Goal: Find specific page/section: Find specific page/section

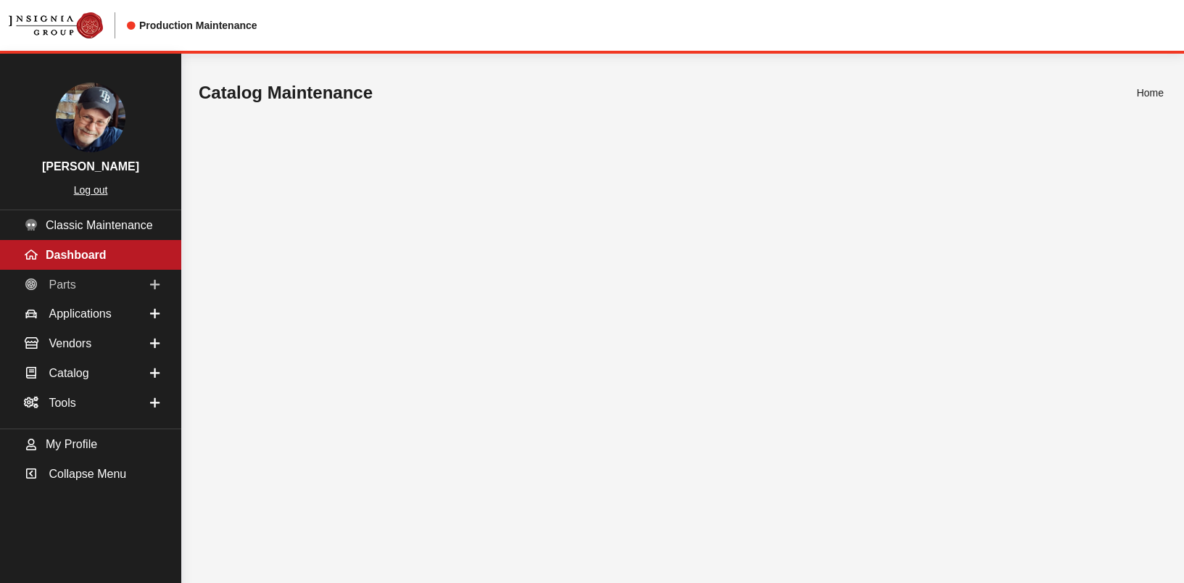
click at [59, 290] on span "Parts" at bounding box center [62, 284] width 27 height 12
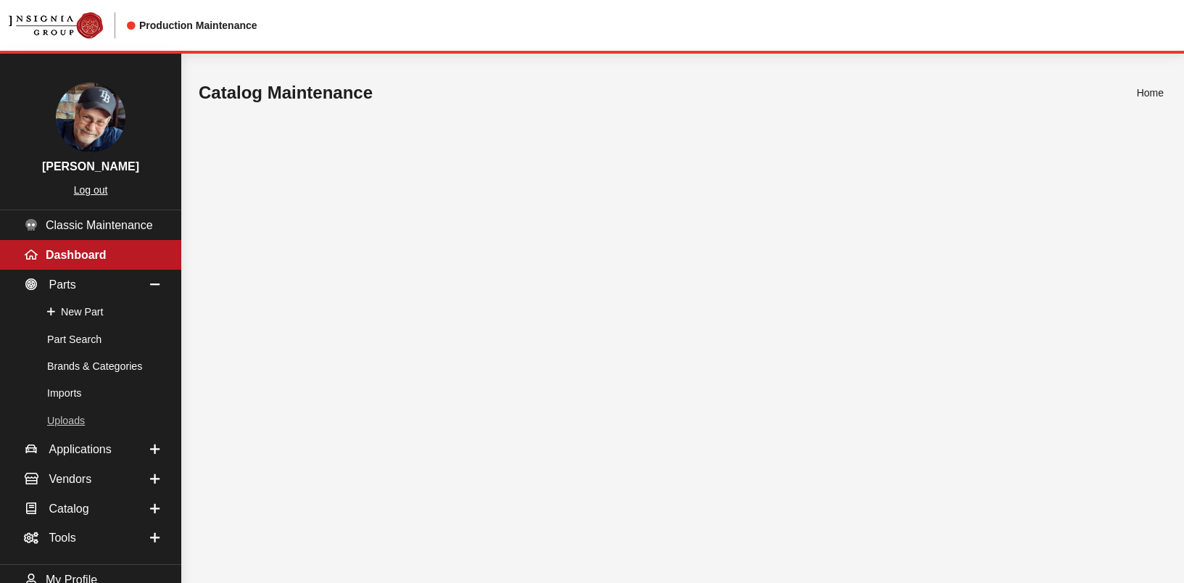
click at [57, 420] on link "Uploads" at bounding box center [90, 421] width 181 height 27
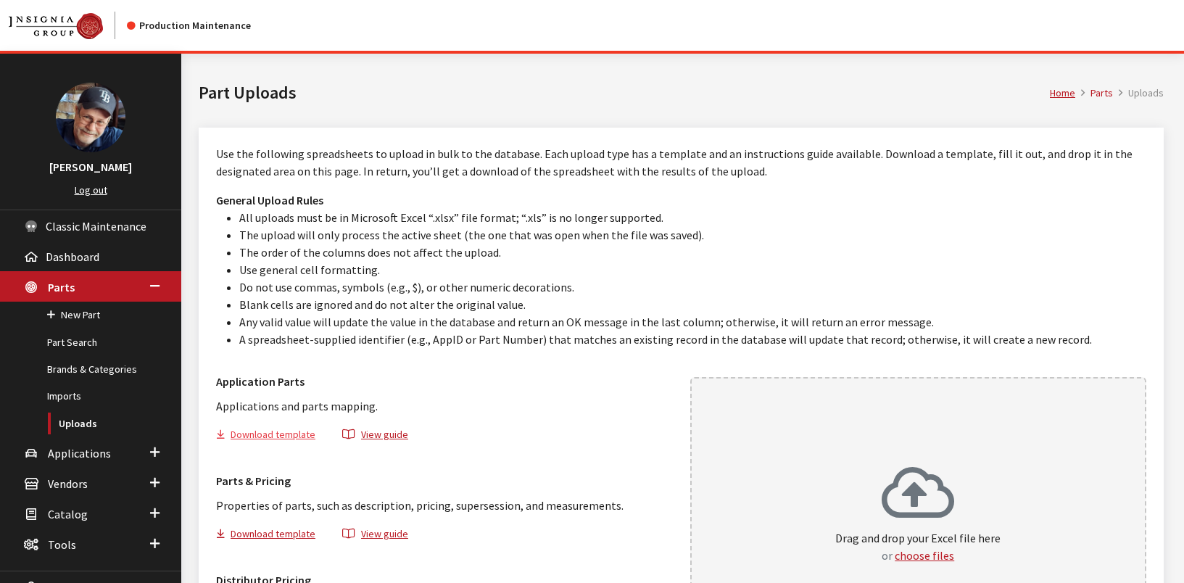
click at [291, 434] on button "Download template" at bounding box center [272, 436] width 112 height 21
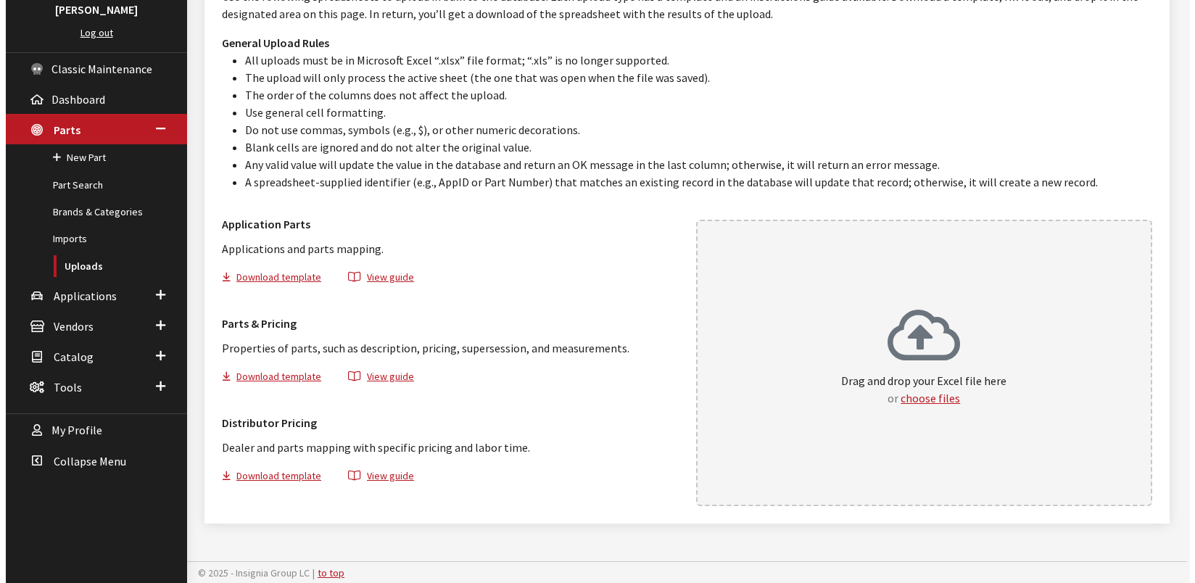
scroll to position [159, 0]
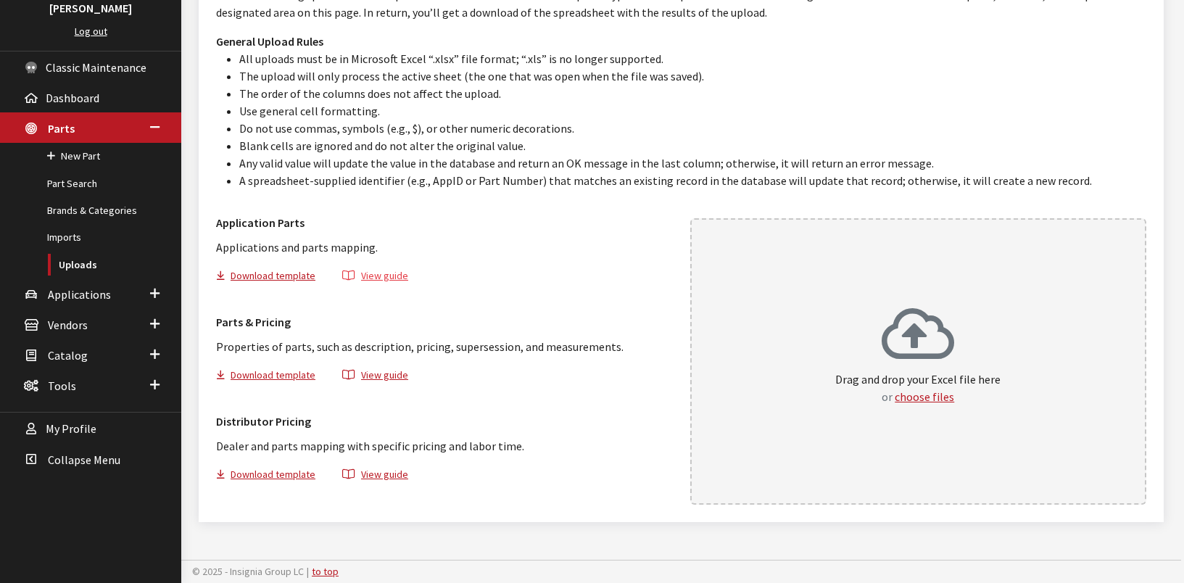
click at [378, 275] on button "View guide" at bounding box center [375, 278] width 91 height 21
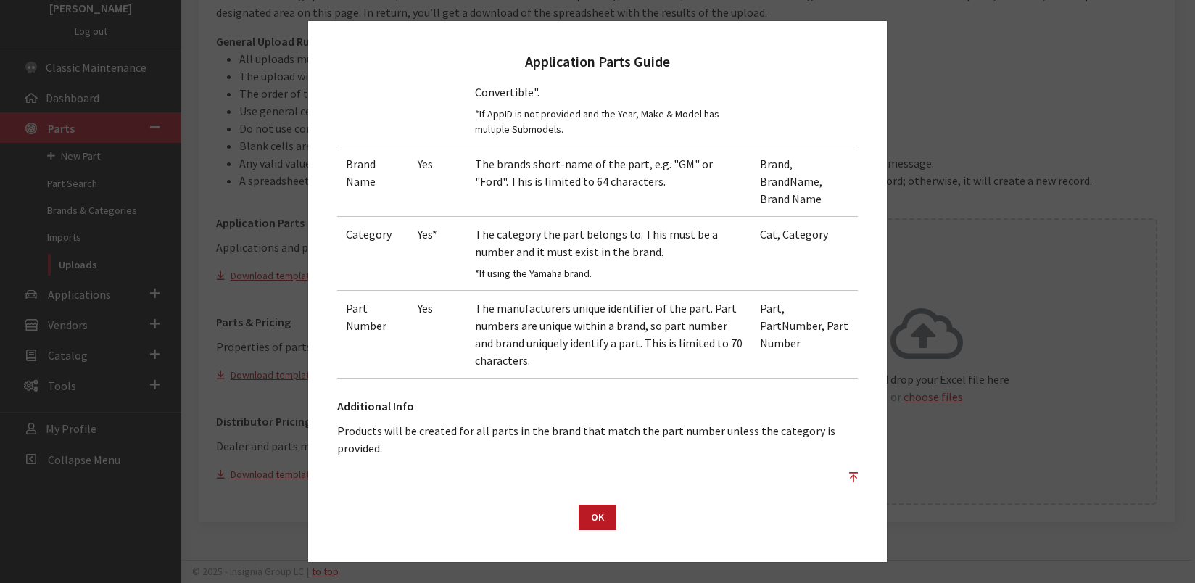
scroll to position [407, 0]
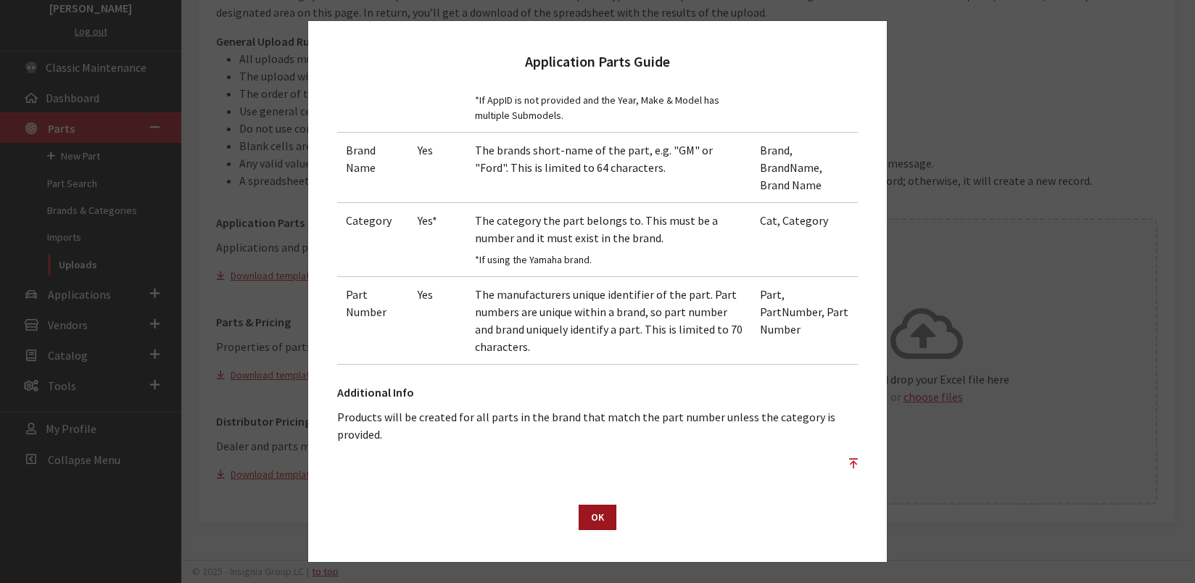
click at [605, 521] on button "OK" at bounding box center [598, 517] width 38 height 25
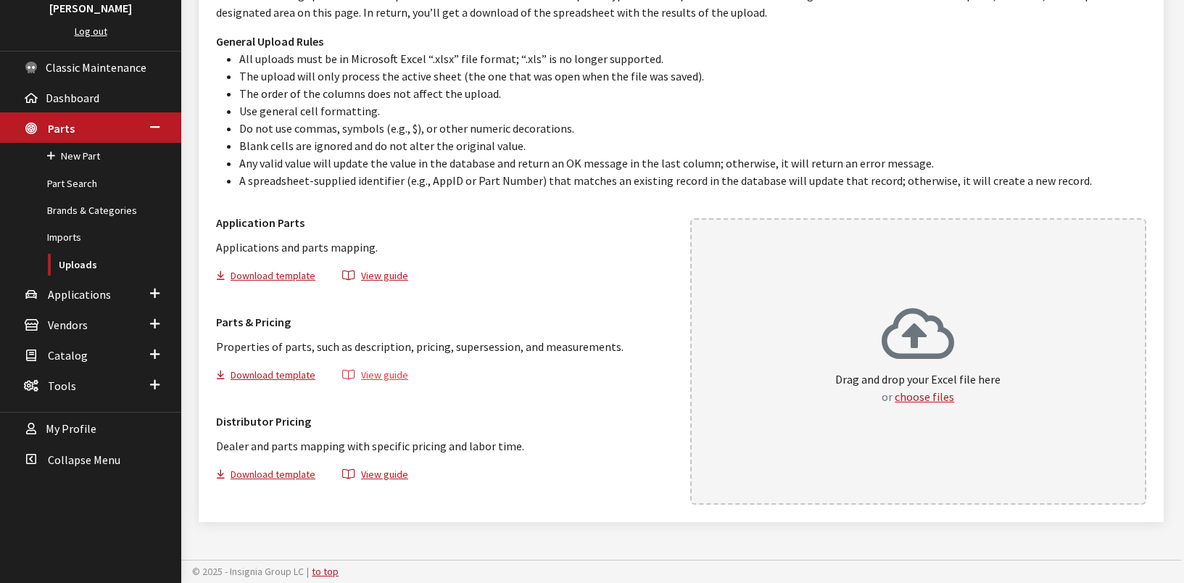
click at [377, 373] on button "View guide" at bounding box center [375, 377] width 91 height 21
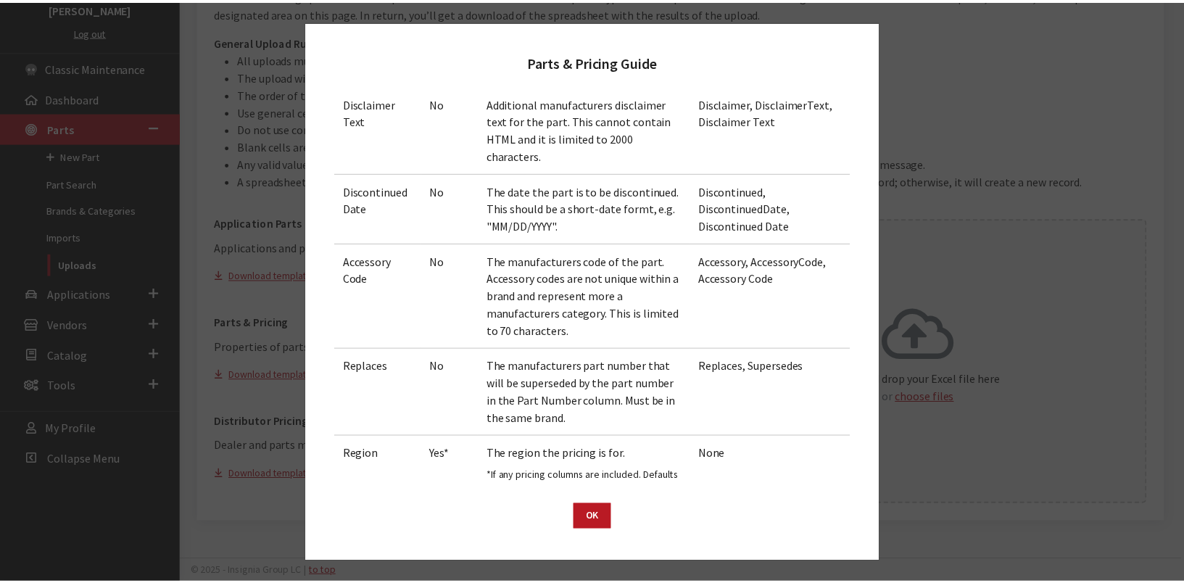
scroll to position [845, 0]
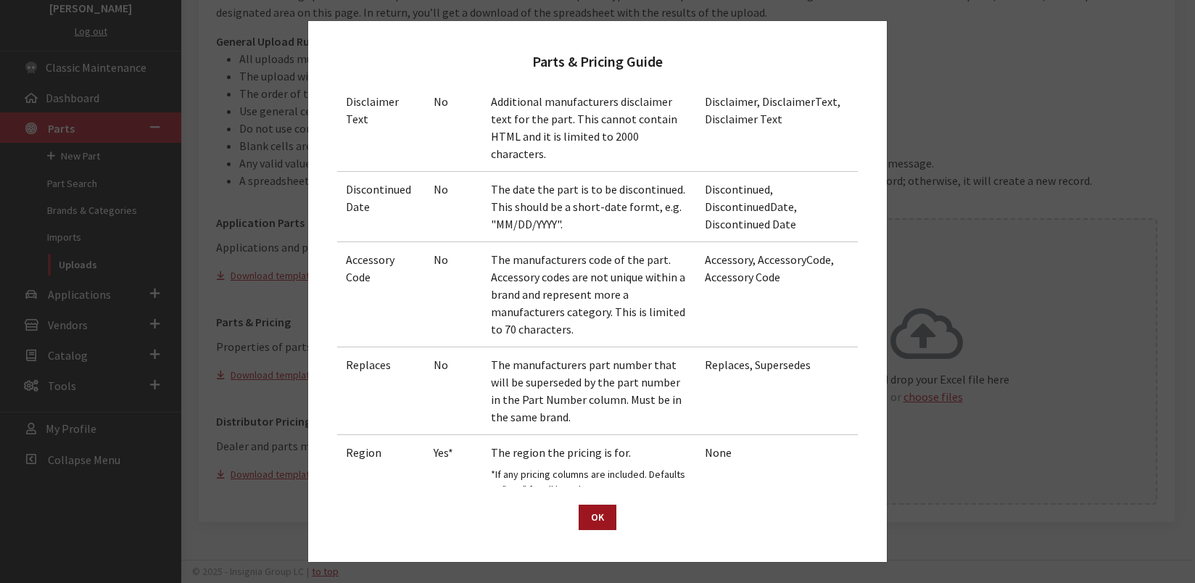
click at [599, 521] on button "OK" at bounding box center [598, 517] width 38 height 25
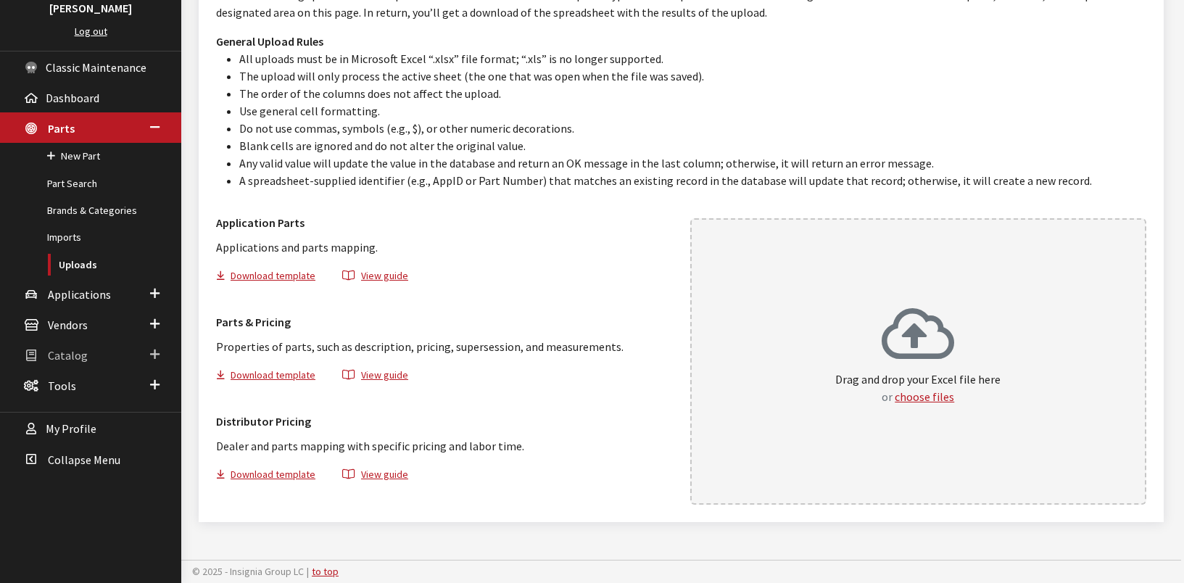
click at [68, 357] on span "Catalog" at bounding box center [68, 355] width 40 height 15
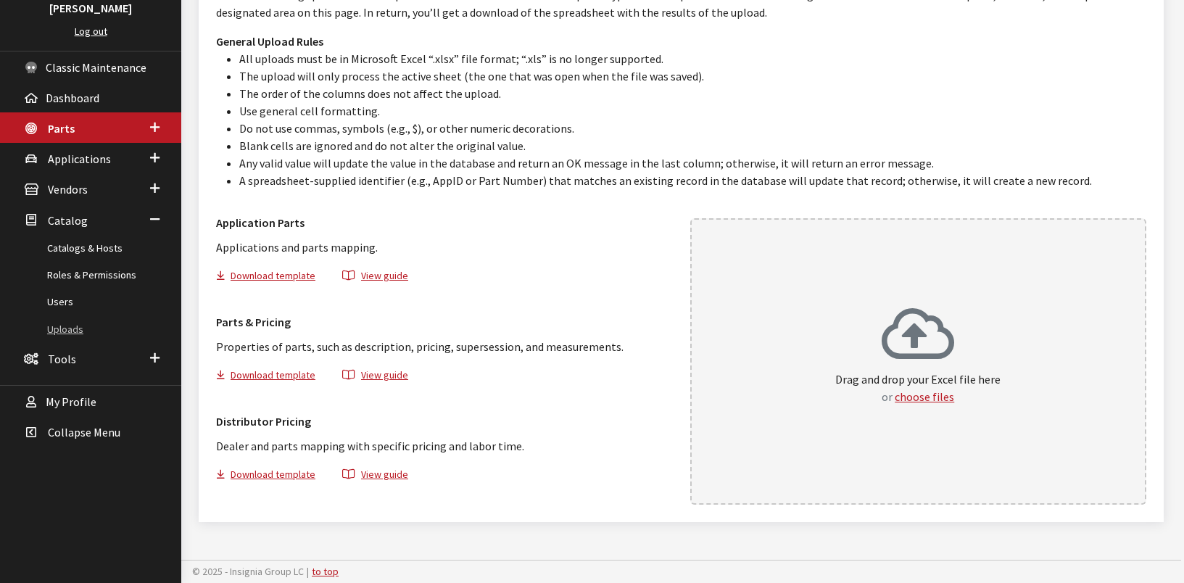
click at [69, 333] on link "Uploads" at bounding box center [90, 329] width 181 height 27
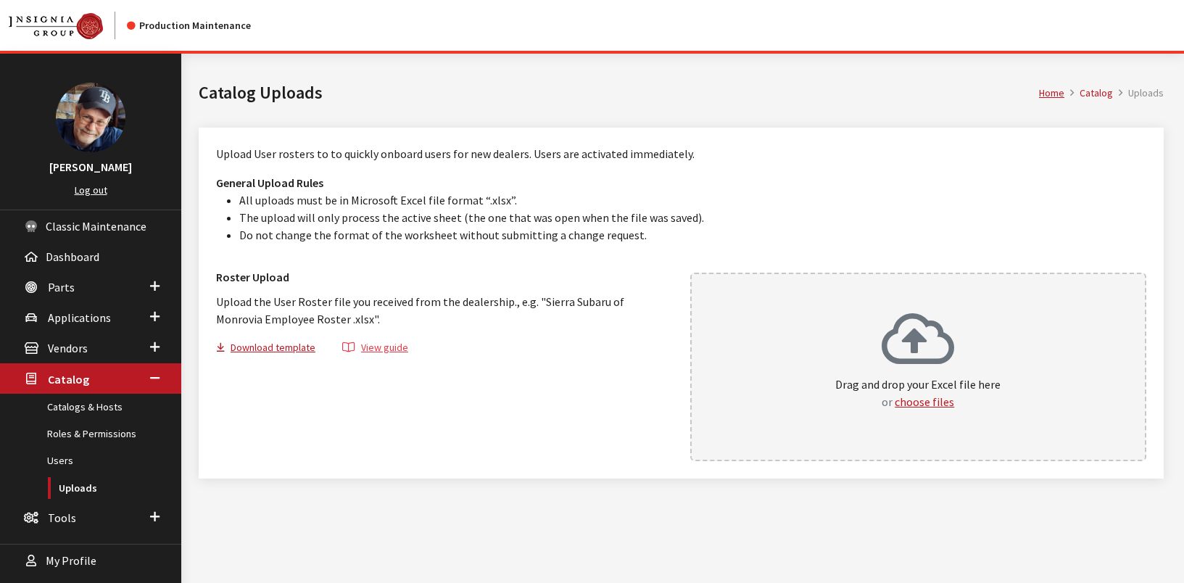
click at [390, 348] on button "View guide" at bounding box center [375, 349] width 91 height 21
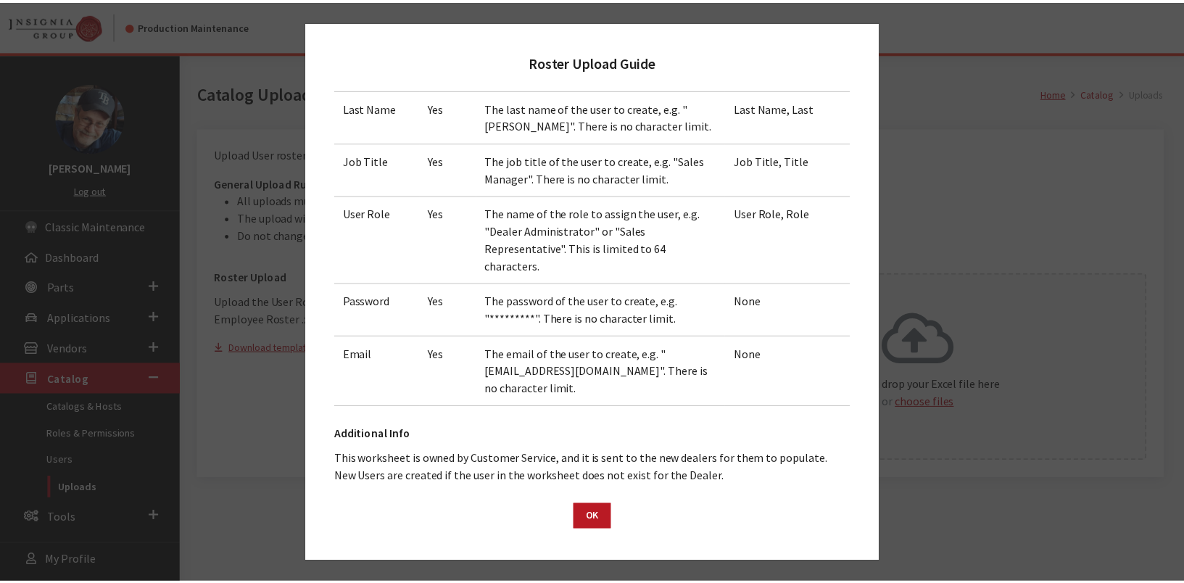
scroll to position [434, 0]
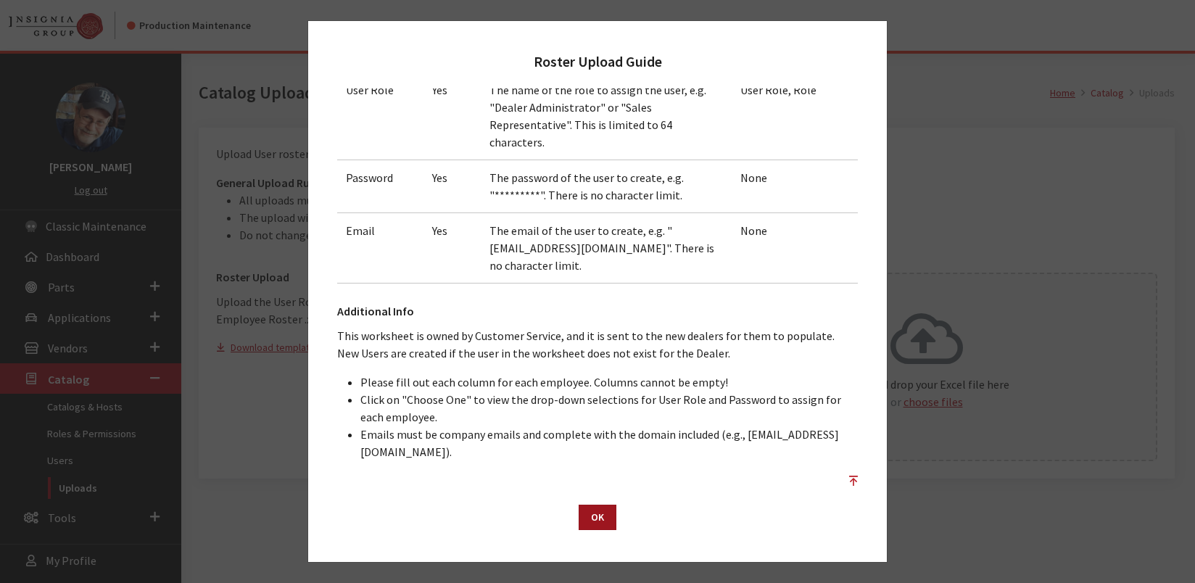
click at [594, 520] on button "OK" at bounding box center [598, 517] width 38 height 25
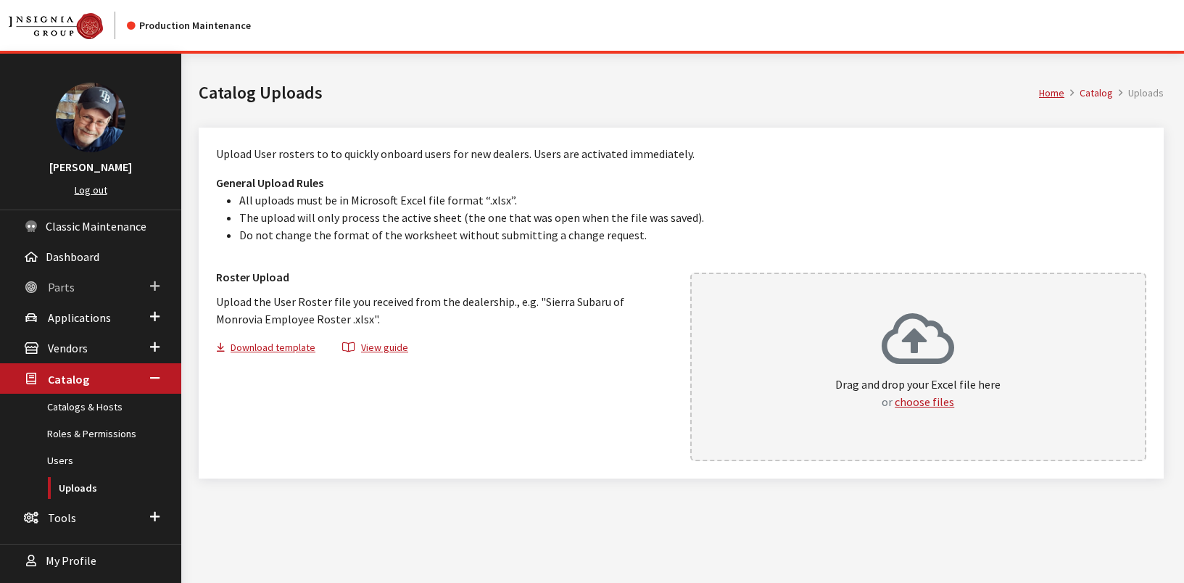
click at [59, 290] on span "Parts" at bounding box center [61, 287] width 27 height 15
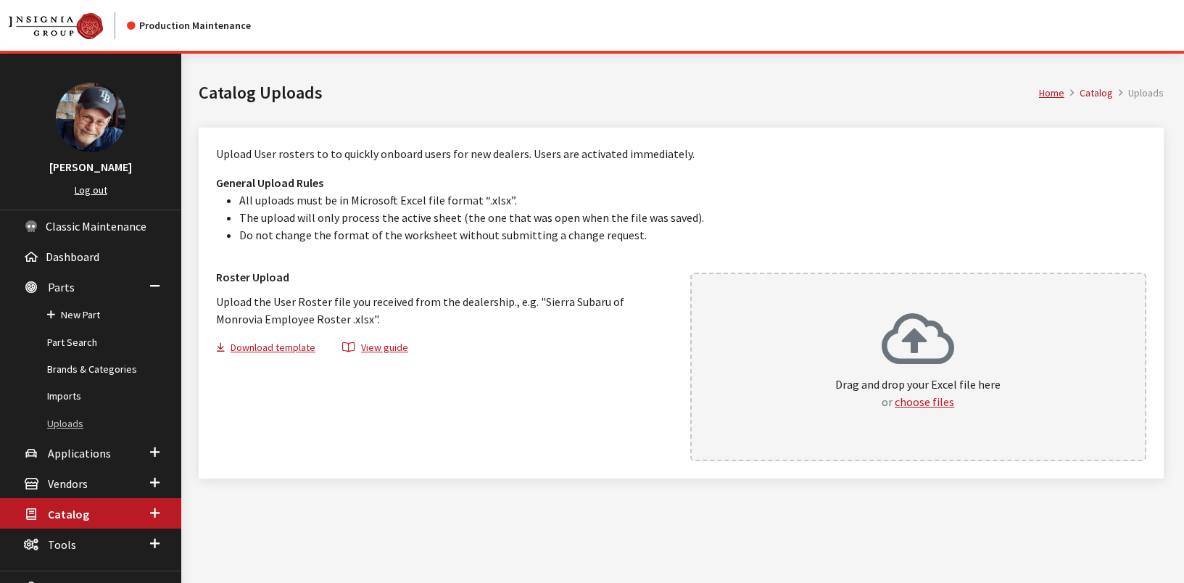
click at [63, 426] on link "Uploads" at bounding box center [90, 423] width 181 height 27
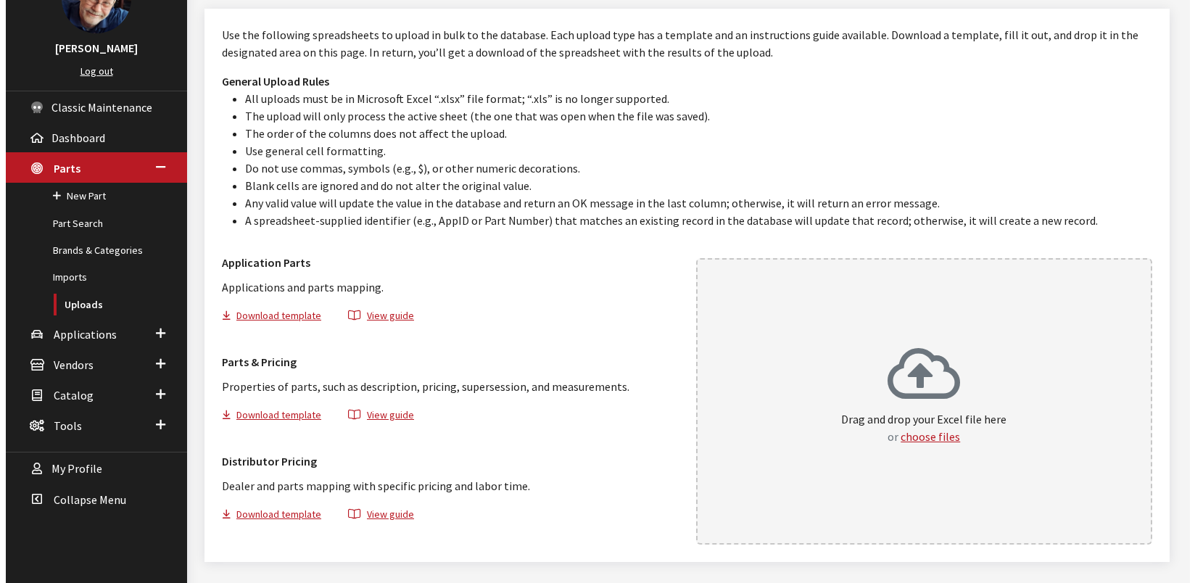
scroll to position [159, 0]
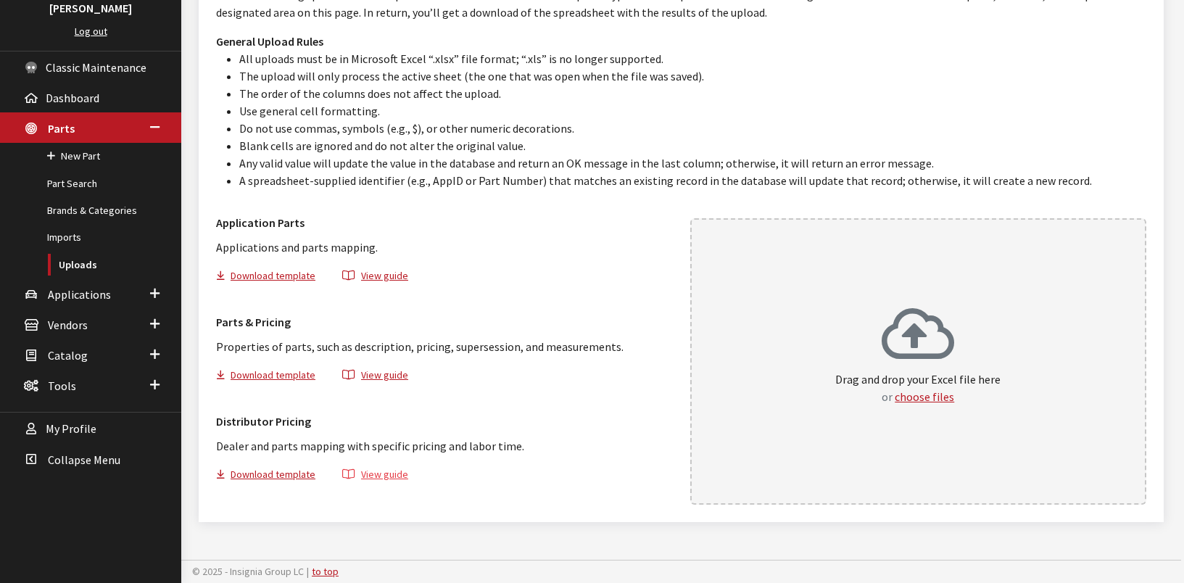
click at [389, 472] on button "View guide" at bounding box center [375, 476] width 91 height 21
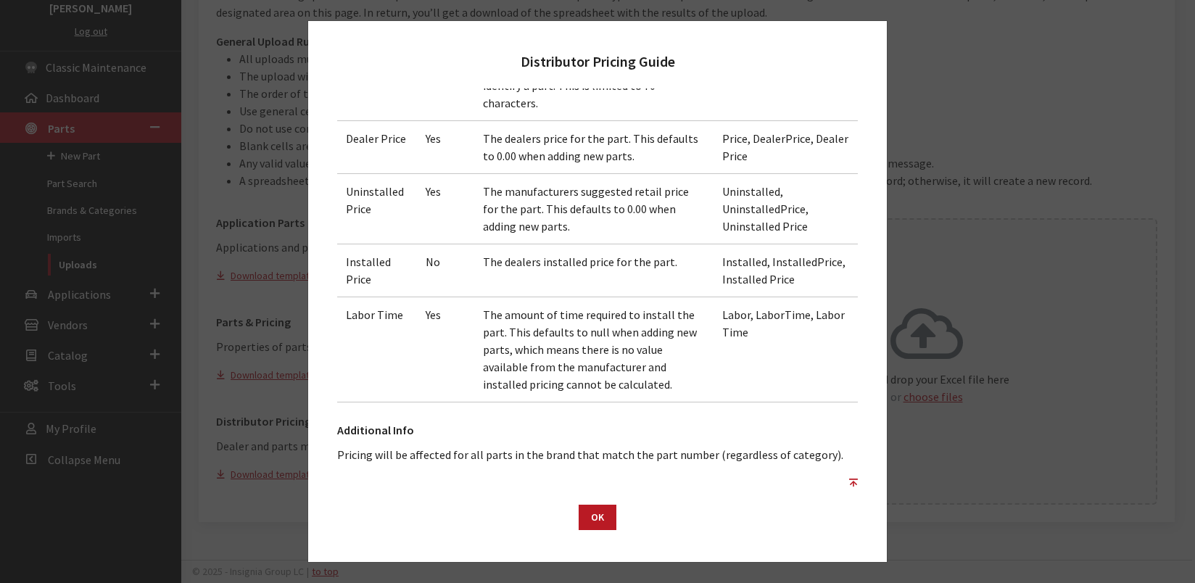
scroll to position [426, 0]
click at [592, 520] on button "OK" at bounding box center [598, 517] width 38 height 25
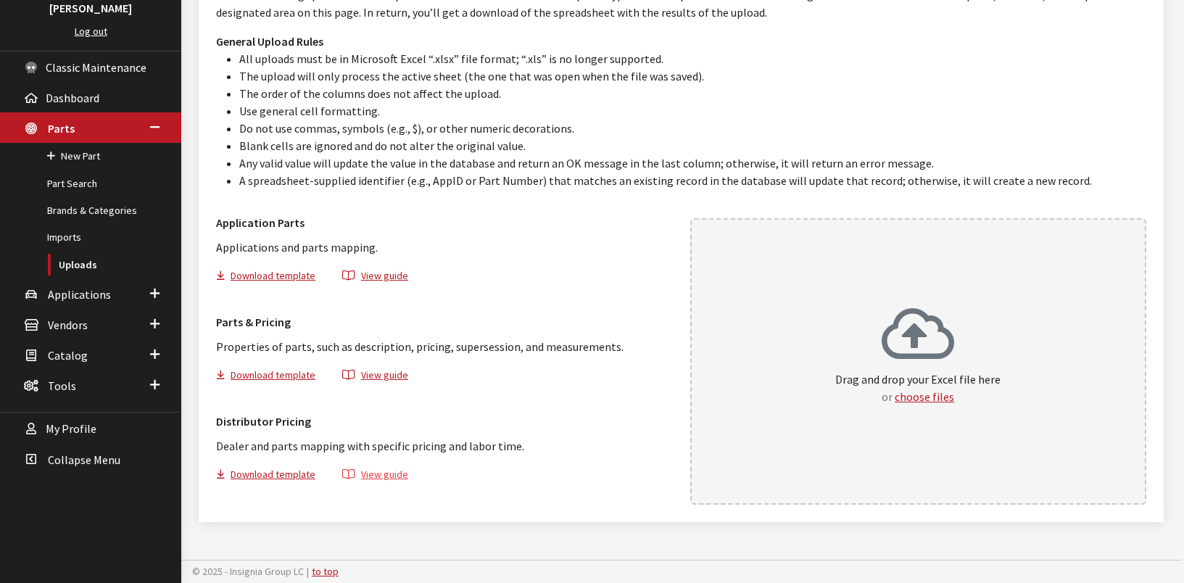
click at [386, 474] on button "View guide" at bounding box center [375, 476] width 91 height 21
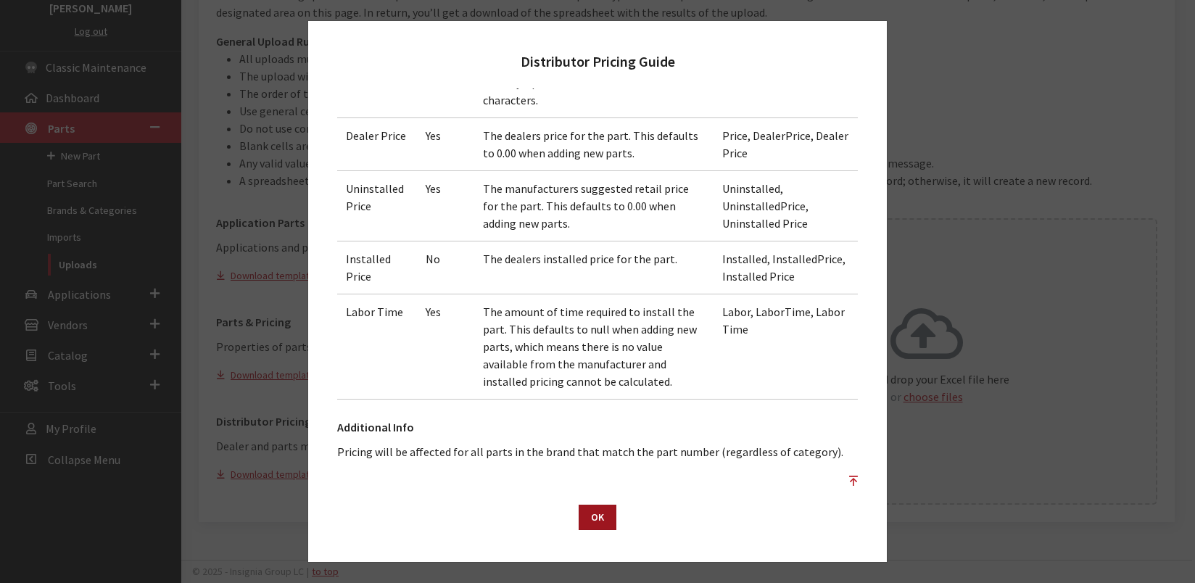
click at [600, 524] on button "OK" at bounding box center [598, 517] width 38 height 25
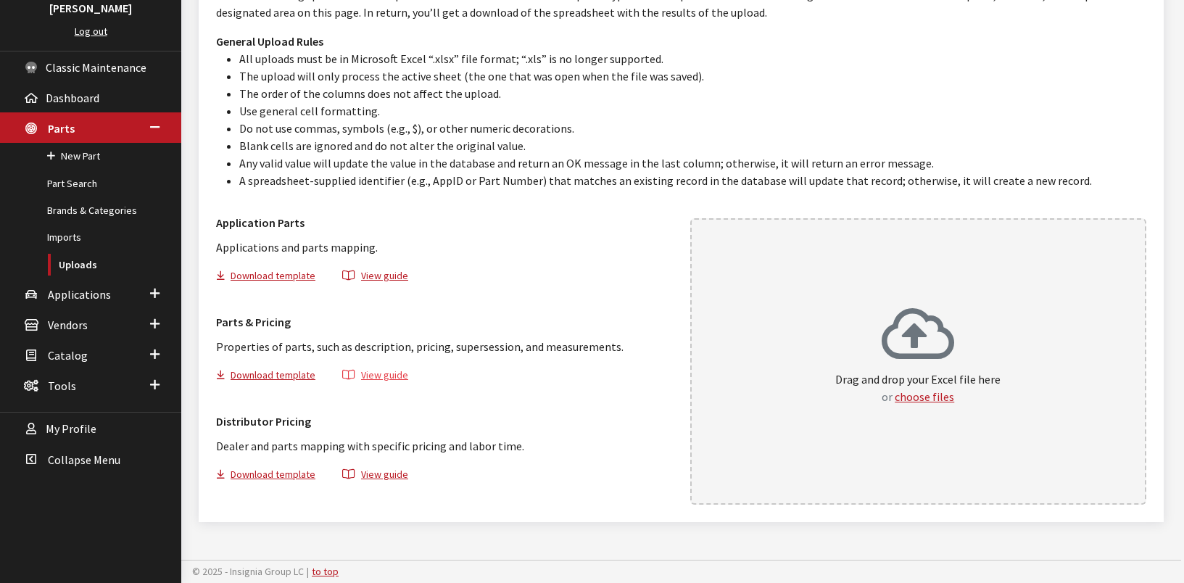
click at [387, 374] on button "View guide" at bounding box center [375, 377] width 91 height 21
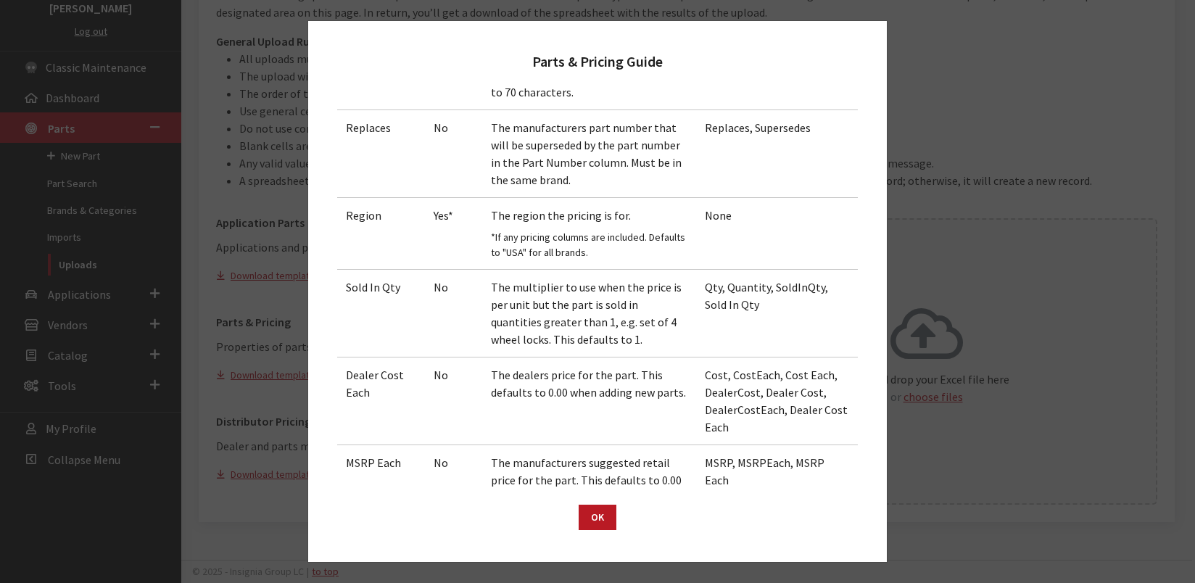
scroll to position [1085, 0]
drag, startPoint x: 596, startPoint y: 520, endPoint x: 573, endPoint y: 520, distance: 23.2
click at [596, 520] on button "OK" at bounding box center [598, 517] width 38 height 25
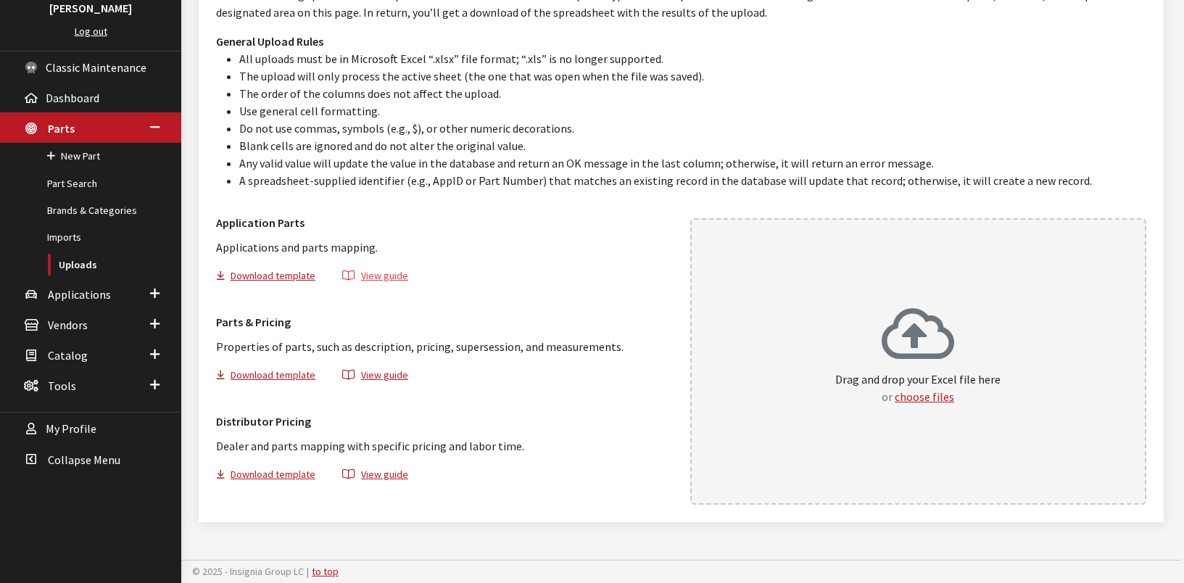
click at [375, 277] on button "View guide" at bounding box center [375, 278] width 91 height 21
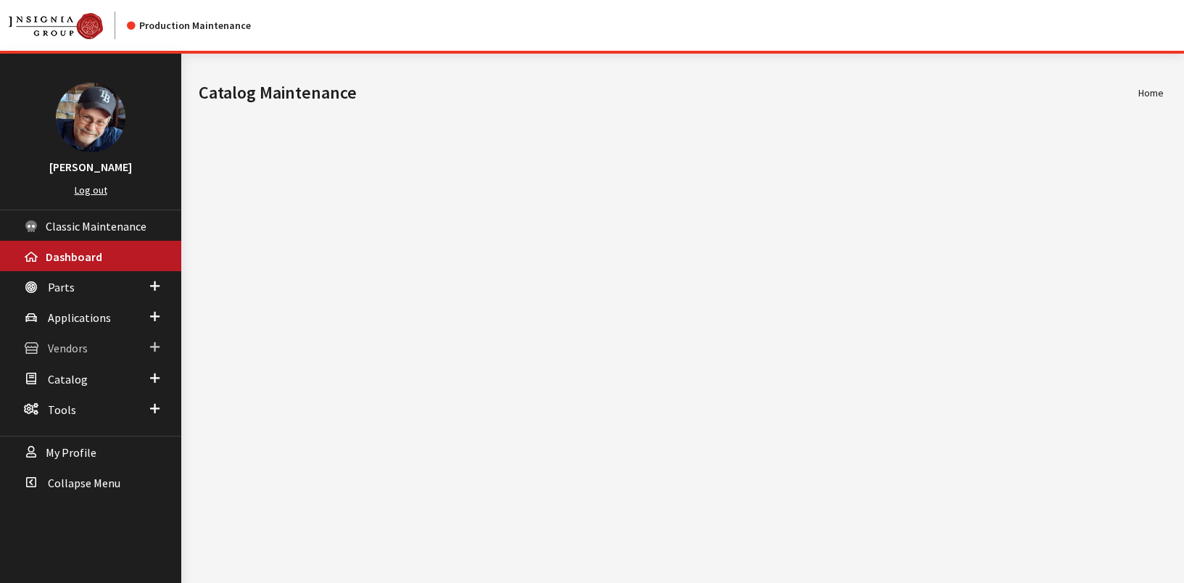
click at [75, 346] on span "Vendors" at bounding box center [68, 349] width 40 height 15
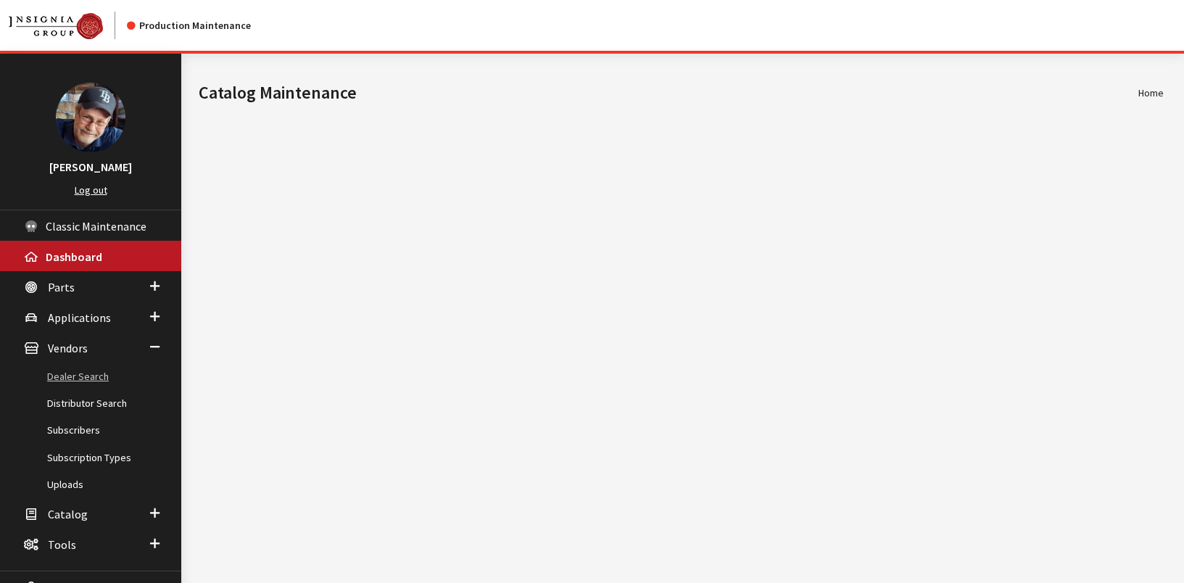
click at [72, 381] on link "Dealer Search" at bounding box center [90, 376] width 181 height 27
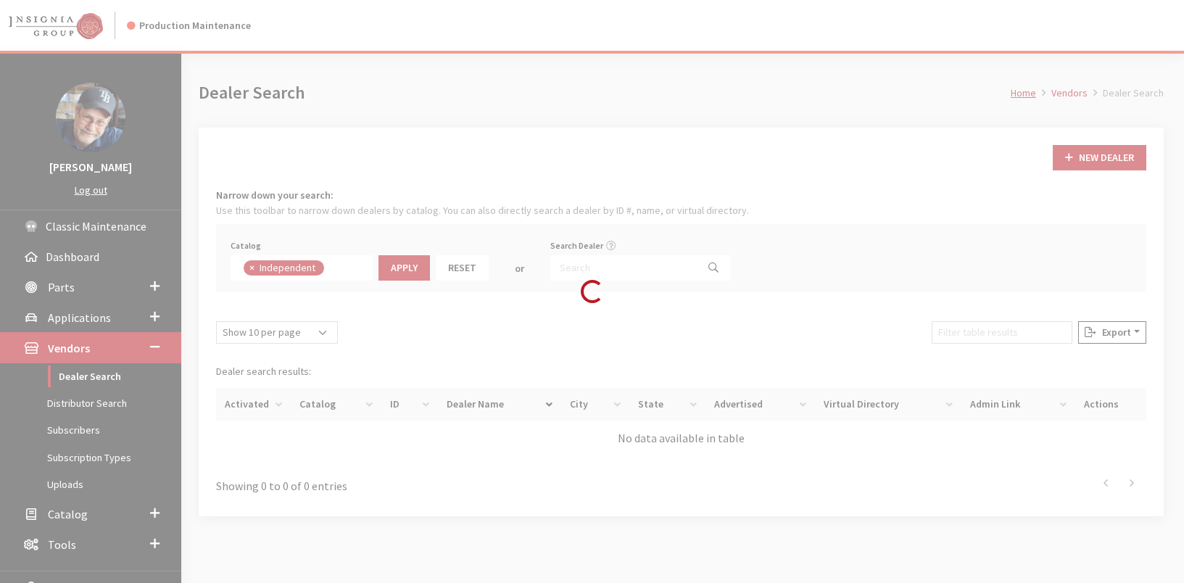
scroll to position [106, 0]
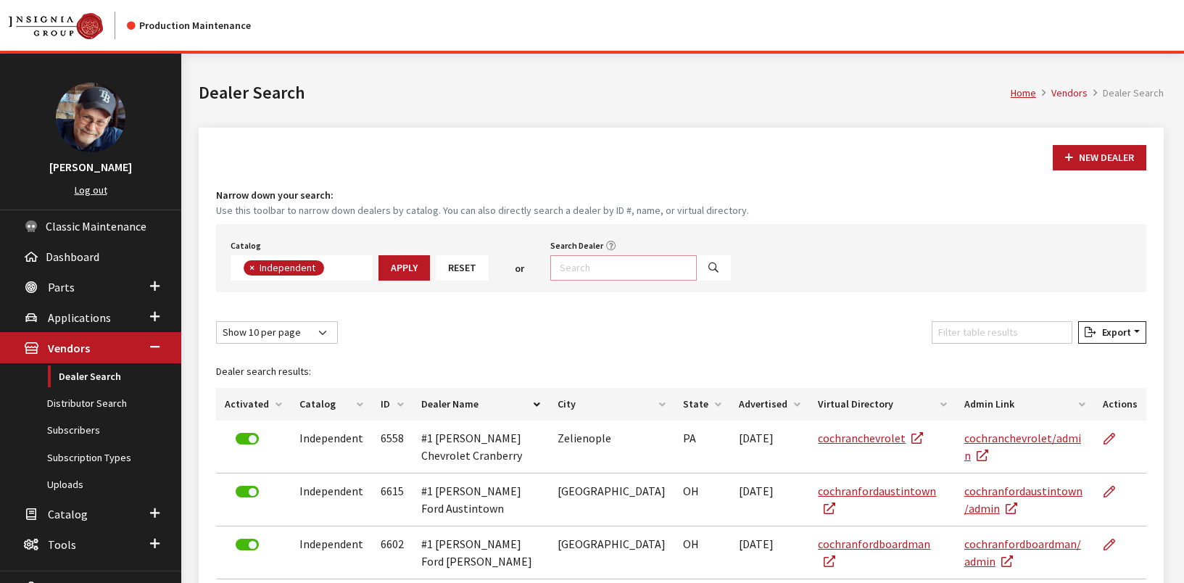
drag, startPoint x: 591, startPoint y: 268, endPoint x: 584, endPoint y: 265, distance: 7.6
click at [592, 267] on input "Search Dealer" at bounding box center [623, 267] width 146 height 25
click at [583, 273] on input "Search Dealer" at bounding box center [623, 267] width 146 height 25
type input "thompsons gmc"
select select
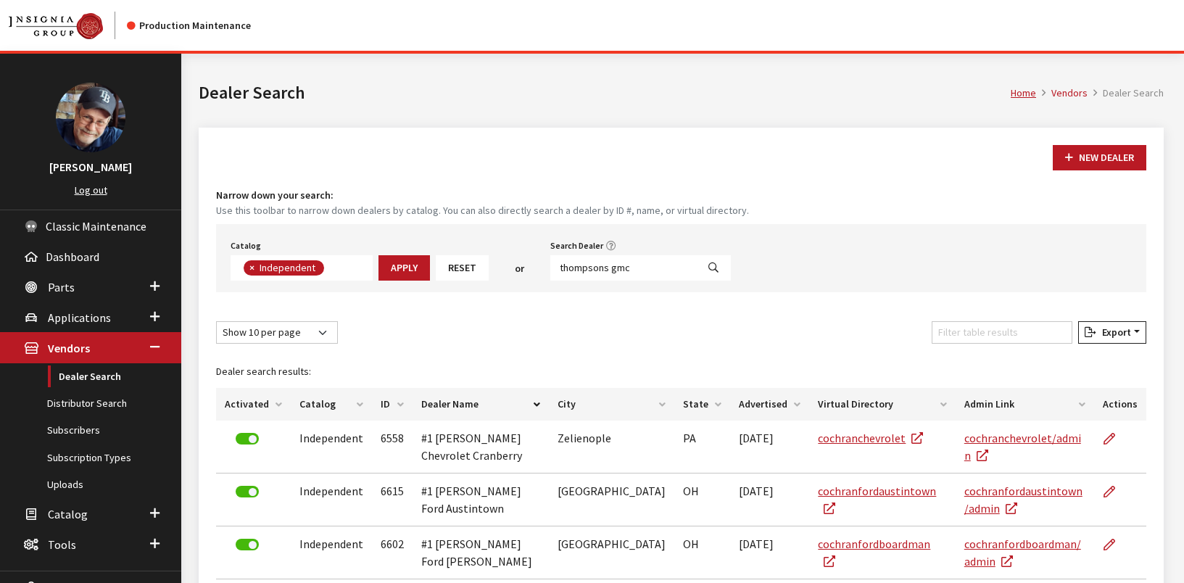
scroll to position [152, 0]
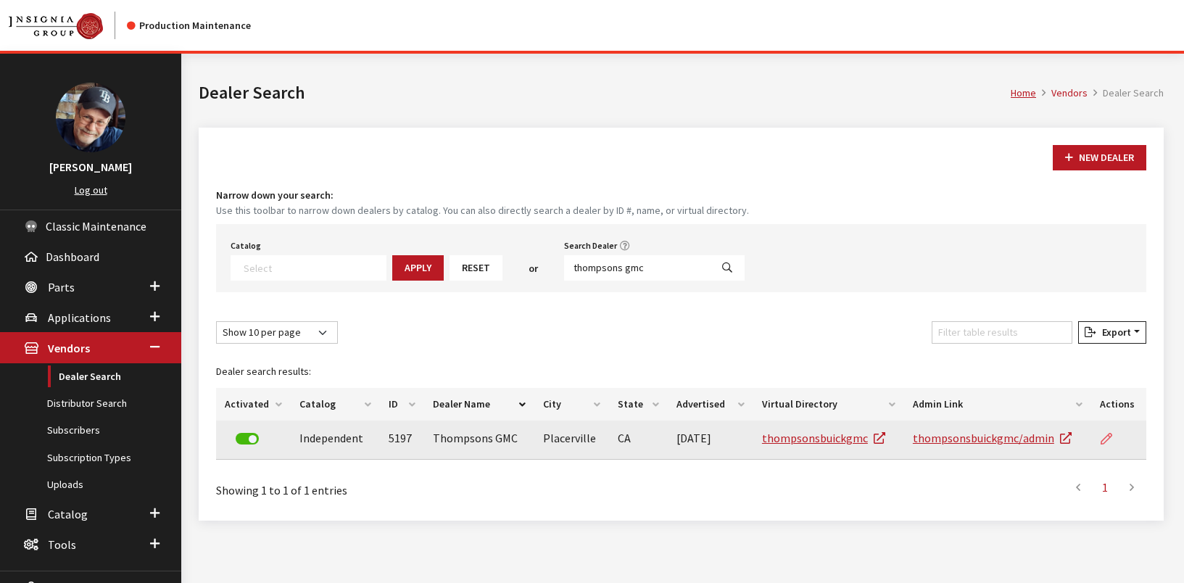
click at [1106, 438] on icon at bounding box center [1107, 440] width 12 height 12
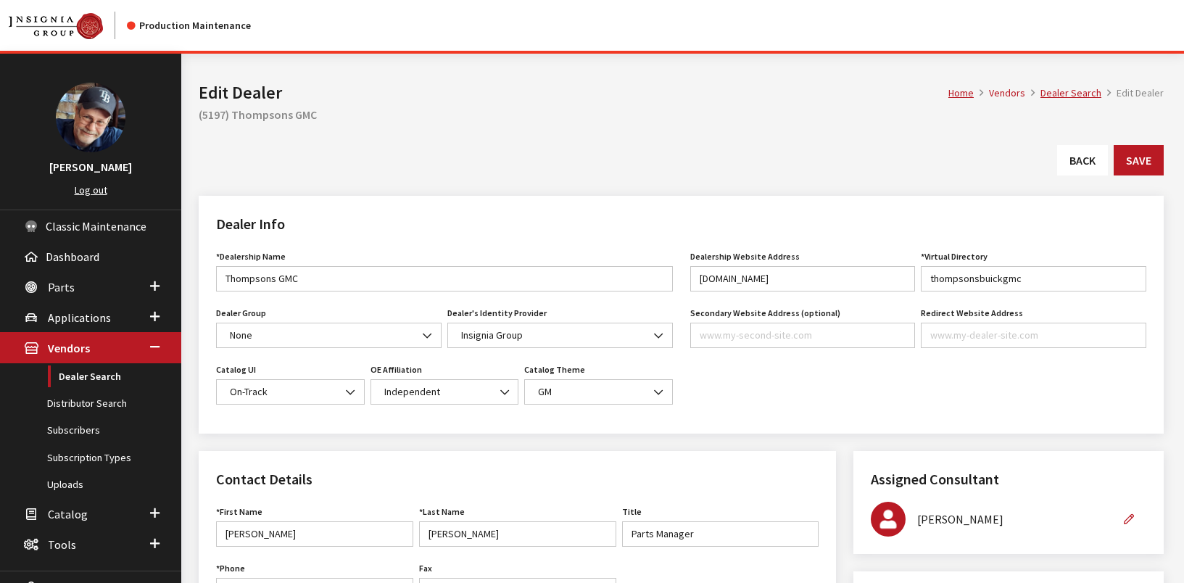
type input "499.00"
click at [1076, 159] on link "Back" at bounding box center [1082, 160] width 51 height 30
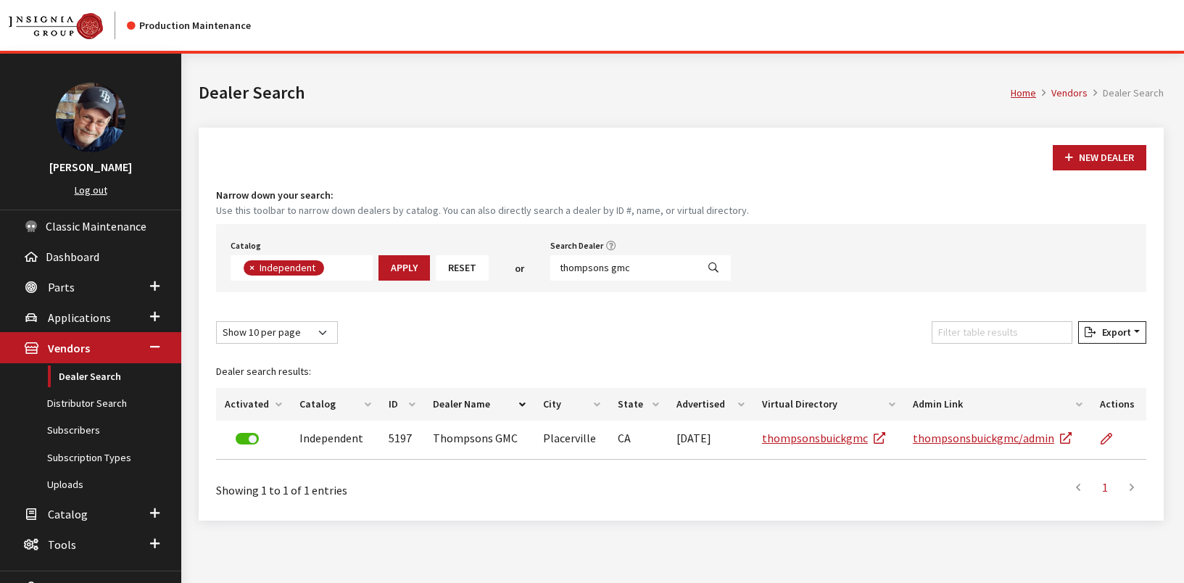
scroll to position [106, 0]
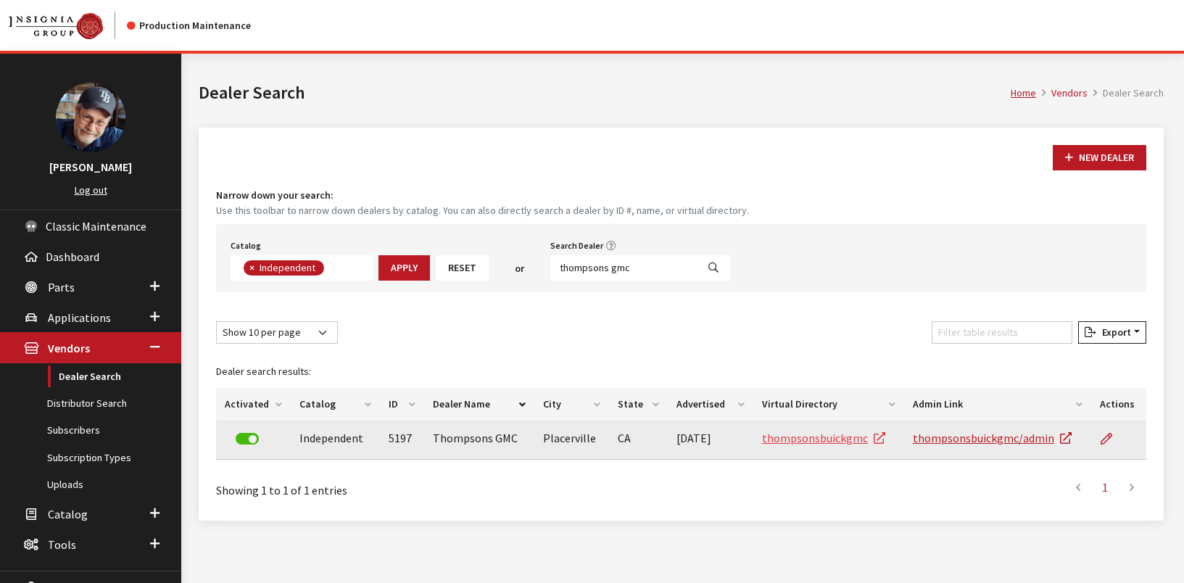
click at [806, 440] on link "thompsonsbuickgmc" at bounding box center [823, 438] width 123 height 15
